Goal: Transaction & Acquisition: Download file/media

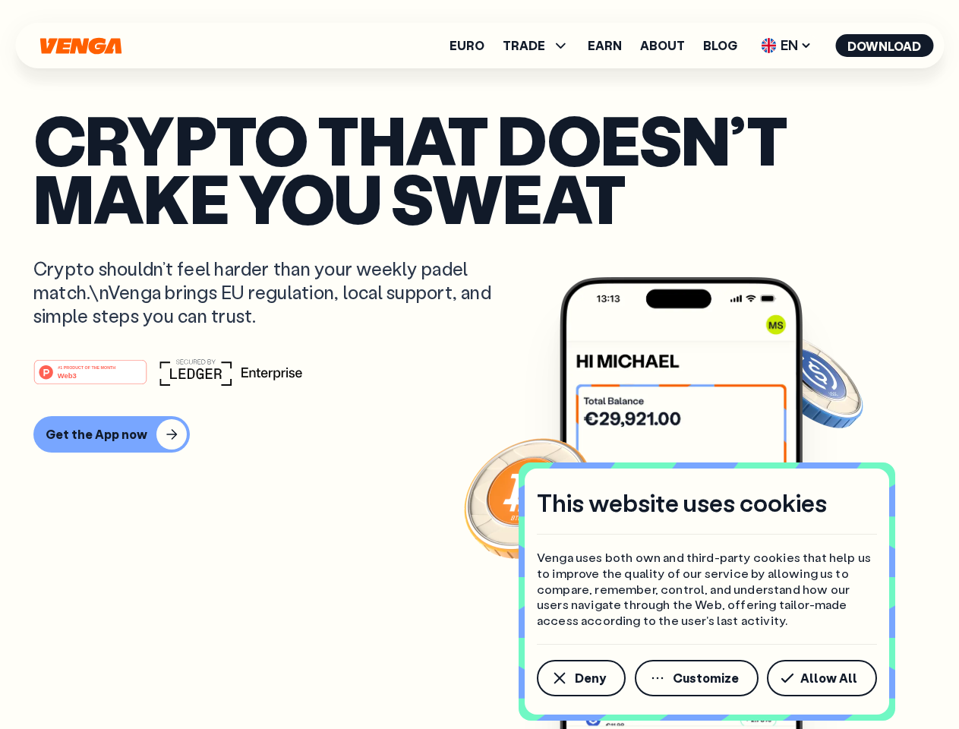
click at [479, 365] on div "#1 PRODUCT OF THE MONTH Web3" at bounding box center [479, 372] width 892 height 27
click at [580, 678] on span "Deny" at bounding box center [590, 678] width 31 height 12
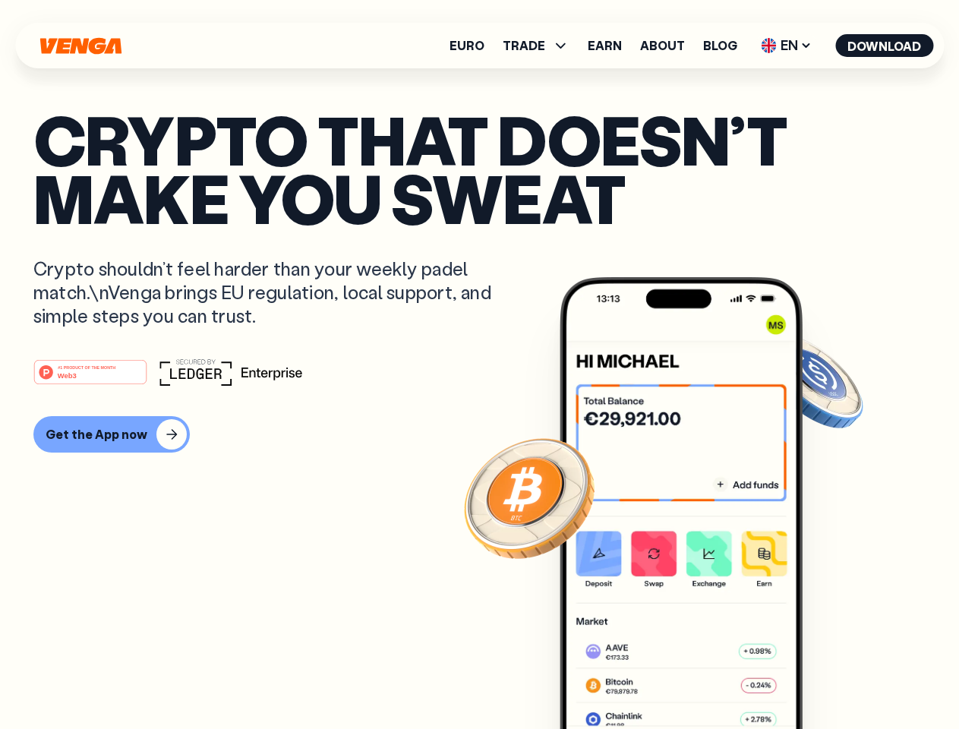
click at [698, 678] on img at bounding box center [681, 531] width 243 height 509
click at [825, 678] on article "Crypto that doesn’t make you sweat Crypto shouldn’t feel harder than your weekl…" at bounding box center [479, 395] width 892 height 570
click at [541, 46] on span "TRADE" at bounding box center [524, 45] width 43 height 12
click at [787, 46] on span "EN" at bounding box center [787, 45] width 62 height 24
click at [885, 46] on button "Download" at bounding box center [884, 45] width 98 height 23
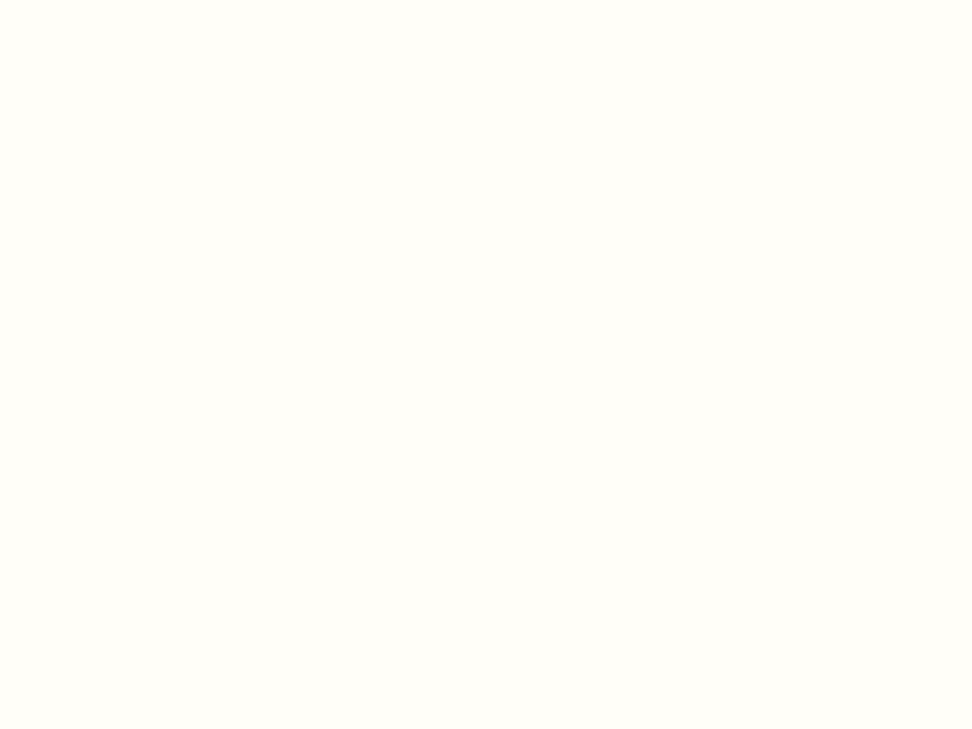
click at [109, 0] on html "This website uses cookies Venga uses both own and third-party cookies that help…" at bounding box center [486, 0] width 972 height 0
click at [93, 0] on html "This website uses cookies Venga uses both own and third-party cookies that help…" at bounding box center [486, 0] width 972 height 0
